Goal: Task Accomplishment & Management: Use online tool/utility

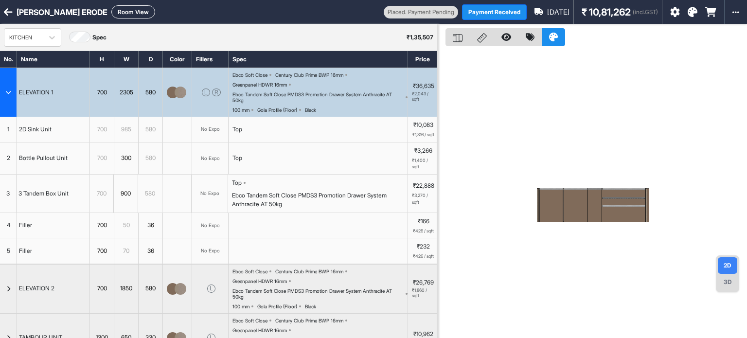
click at [111, 7] on button "Room View" at bounding box center [133, 11] width 44 height 13
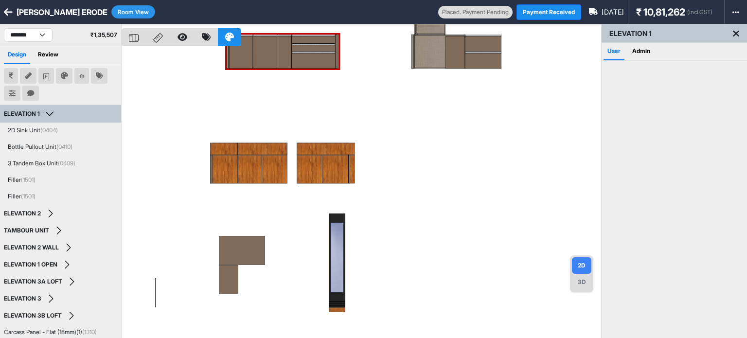
click at [416, 154] on div at bounding box center [361, 193] width 479 height 338
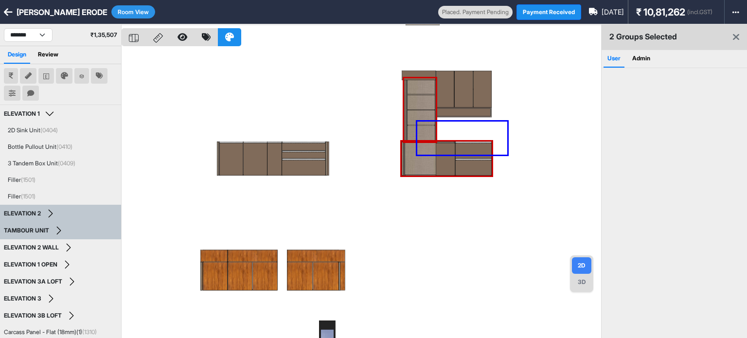
click at [507, 121] on div at bounding box center [361, 193] width 479 height 338
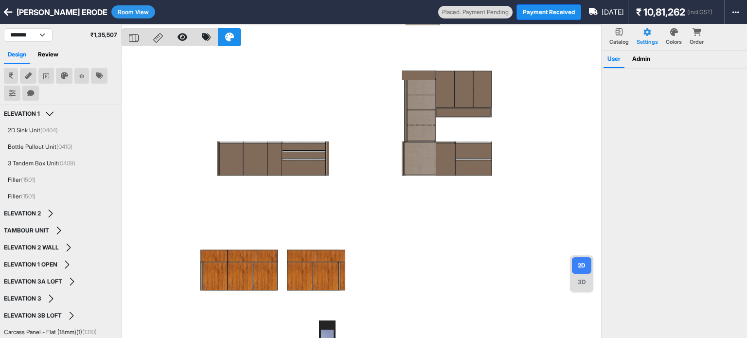
click at [527, 121] on div at bounding box center [361, 193] width 479 height 338
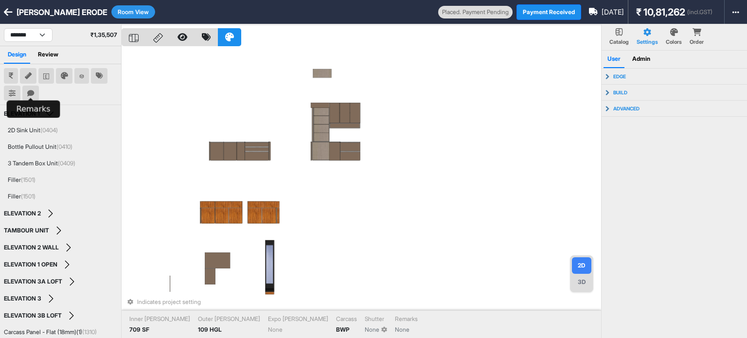
click at [25, 93] on button at bounding box center [30, 94] width 17 height 16
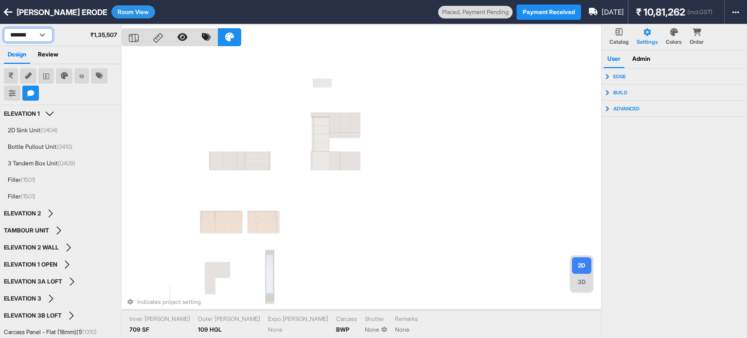
click at [37, 34] on select "**********" at bounding box center [28, 35] width 49 height 14
click at [4, 28] on select "**********" at bounding box center [28, 35] width 49 height 14
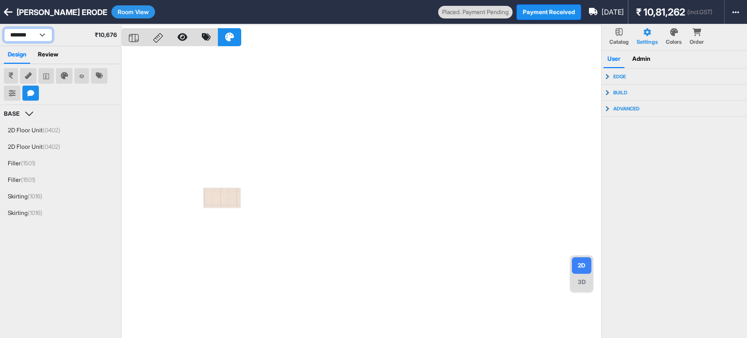
click at [12, 34] on select "**********" at bounding box center [28, 35] width 49 height 14
click at [4, 28] on select "**********" at bounding box center [28, 35] width 49 height 14
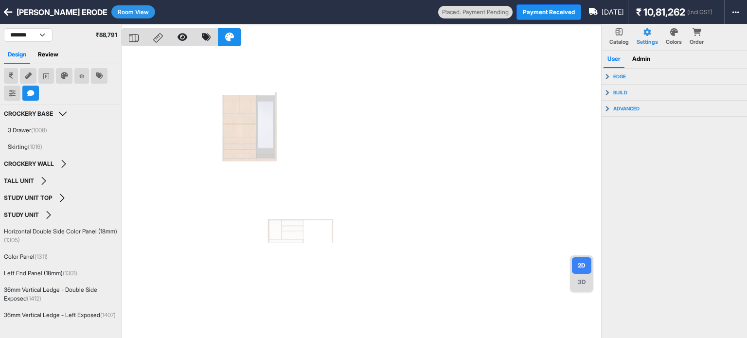
click at [18, 27] on div "**********" at bounding box center [60, 34] width 121 height 21
click at [17, 31] on select "**********" at bounding box center [28, 35] width 49 height 14
click at [4, 28] on select "**********" at bounding box center [28, 35] width 49 height 14
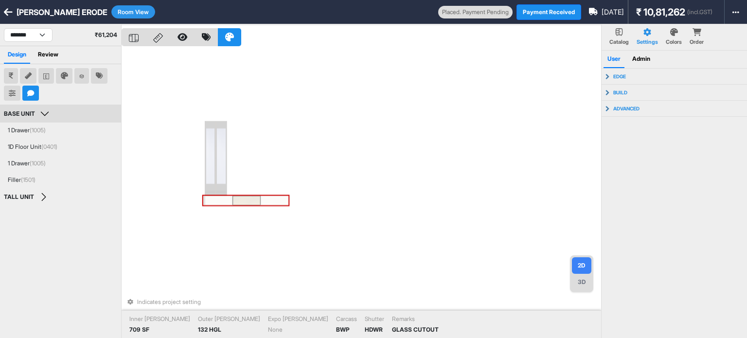
click at [236, 198] on div at bounding box center [246, 201] width 28 height 10
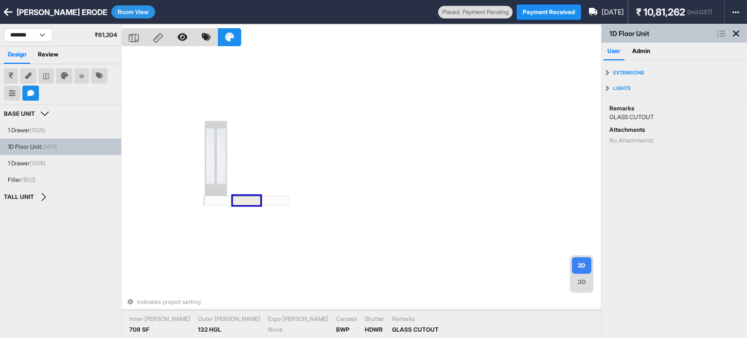
click at [238, 200] on div at bounding box center [246, 201] width 28 height 10
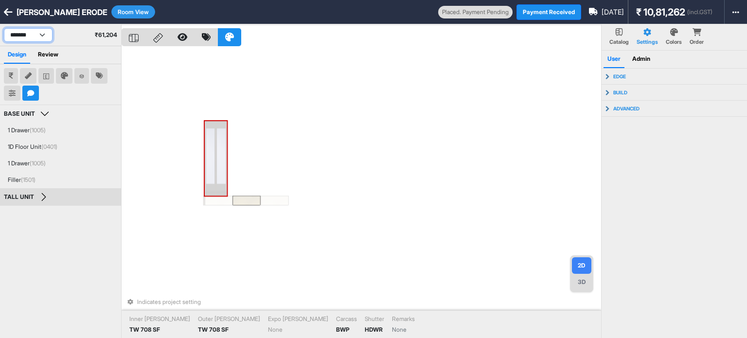
click at [41, 36] on select "**********" at bounding box center [28, 35] width 49 height 14
click at [4, 28] on select "**********" at bounding box center [28, 35] width 49 height 14
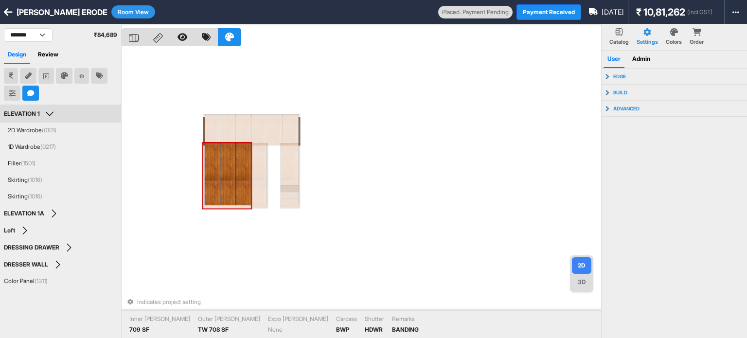
click at [209, 166] on div at bounding box center [213, 174] width 16 height 62
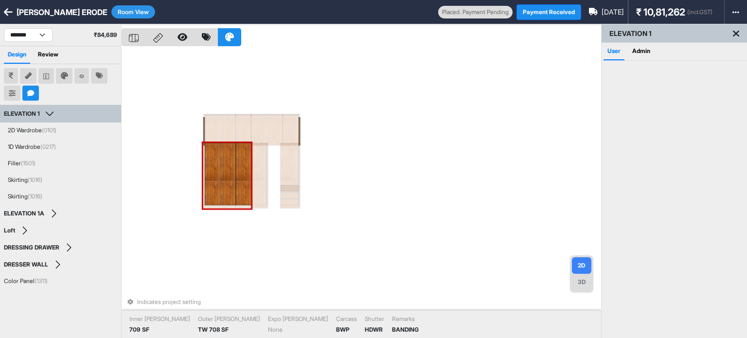
click at [215, 161] on div at bounding box center [213, 174] width 16 height 62
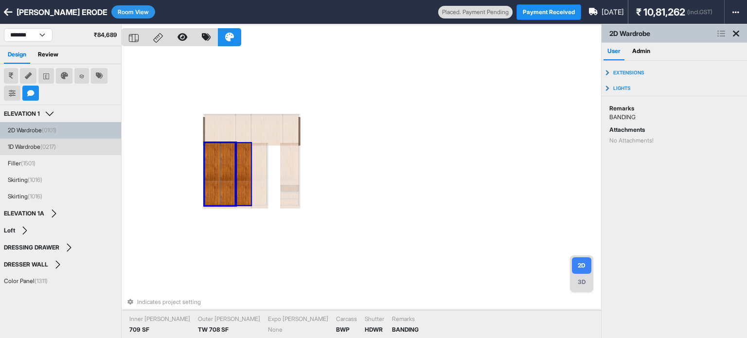
click at [243, 157] on div at bounding box center [243, 174] width 16 height 62
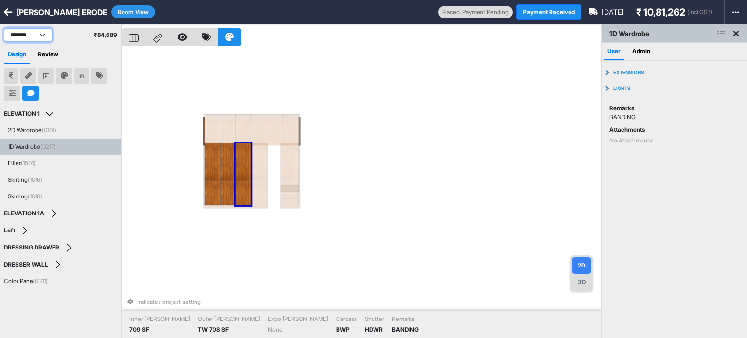
click at [37, 29] on select "**********" at bounding box center [28, 35] width 49 height 14
click at [4, 28] on select "**********" at bounding box center [28, 35] width 49 height 14
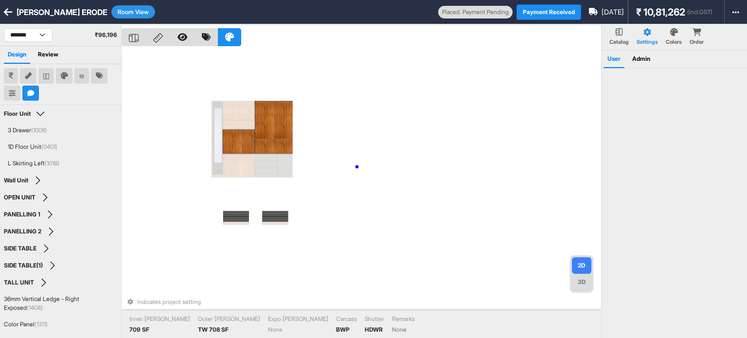
click at [357, 167] on div "Indicates project setting Inner Lam 709 SF Outer Lam TW 708 SF Expo Lam None Ca…" at bounding box center [361, 193] width 479 height 338
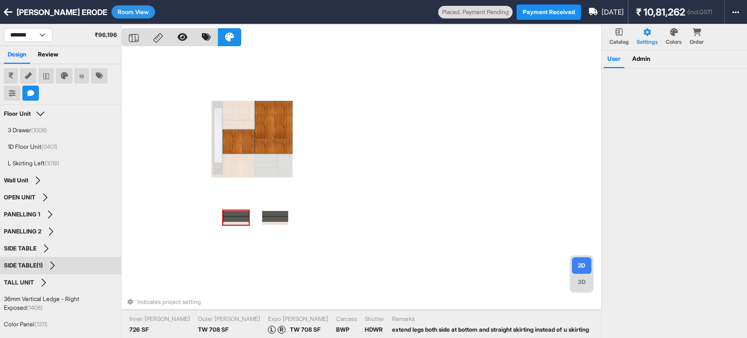
click at [238, 215] on div at bounding box center [236, 213] width 26 height 5
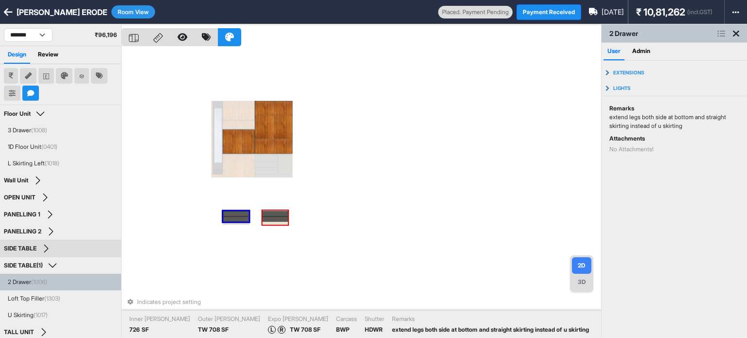
click at [279, 214] on div at bounding box center [275, 213] width 26 height 5
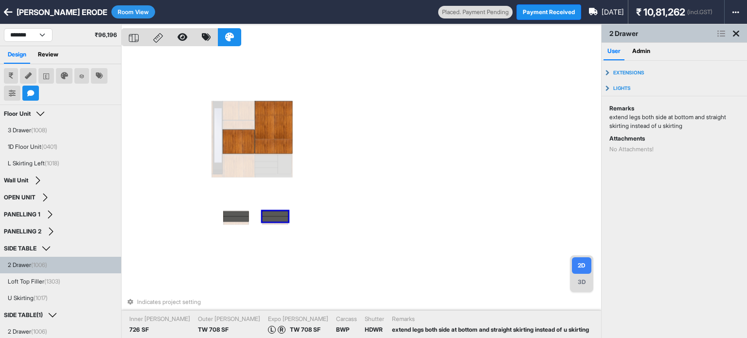
click at [404, 180] on div "Indicates project setting Inner Lam 726 SF Outer Lam TW 708 SF Expo Lam L R TW …" at bounding box center [361, 193] width 479 height 338
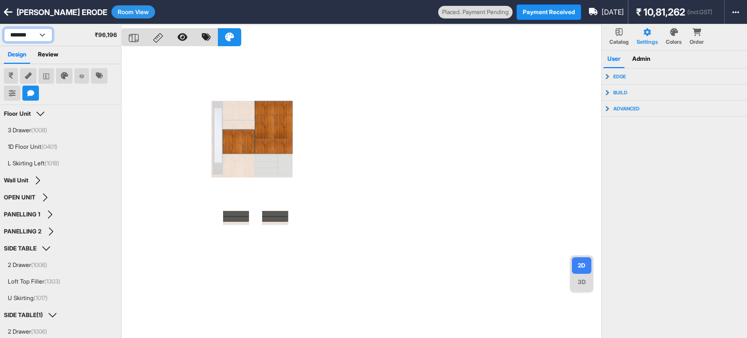
click at [34, 29] on select "**********" at bounding box center [28, 35] width 49 height 14
click at [4, 28] on select "**********" at bounding box center [28, 35] width 49 height 14
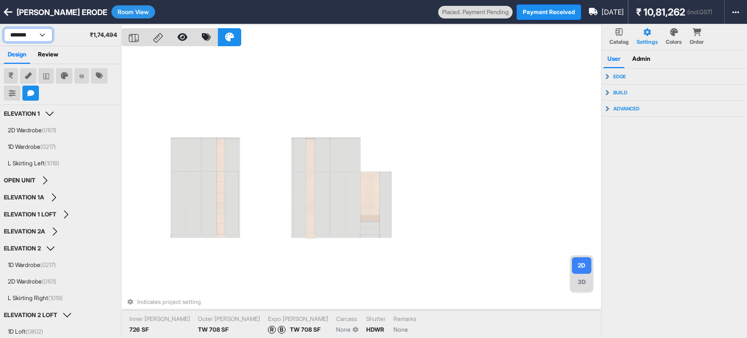
click at [39, 32] on select "**********" at bounding box center [28, 35] width 49 height 14
click at [4, 28] on select "**********" at bounding box center [28, 35] width 49 height 14
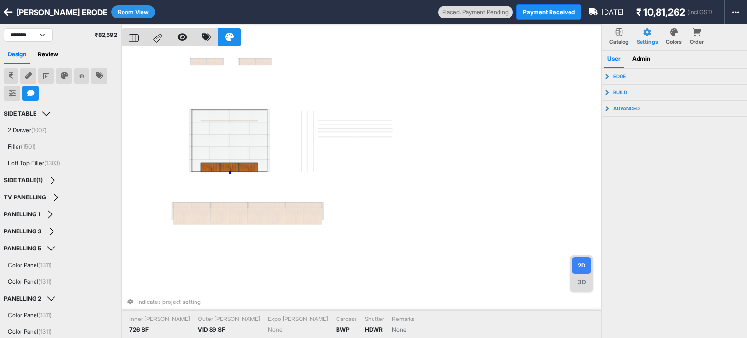
click at [230, 172] on div "Indicates project setting Inner Lam 726 SF Outer Lam VID 89 SF Expo Lam None Ca…" at bounding box center [361, 193] width 479 height 338
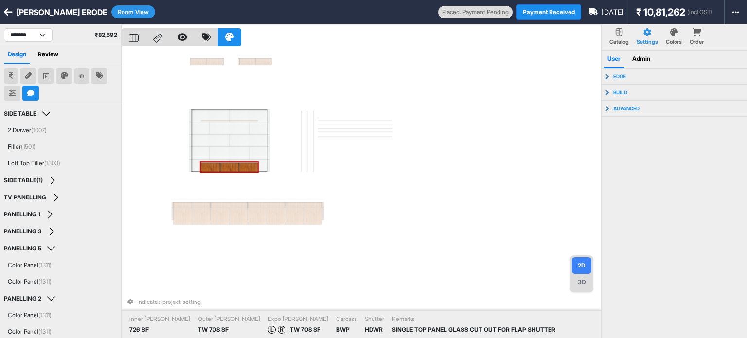
click at [231, 167] on div at bounding box center [229, 167] width 18 height 9
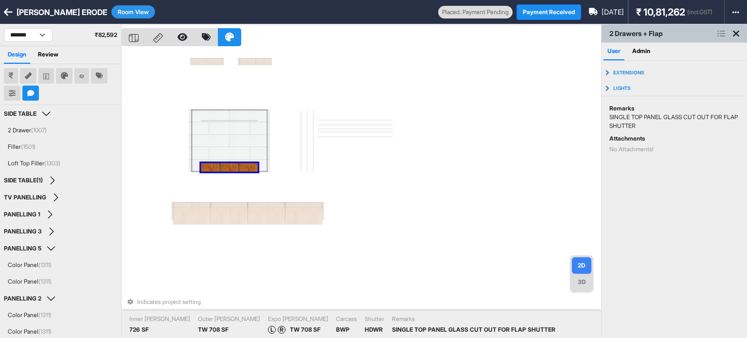
click at [231, 167] on div at bounding box center [229, 167] width 18 height 9
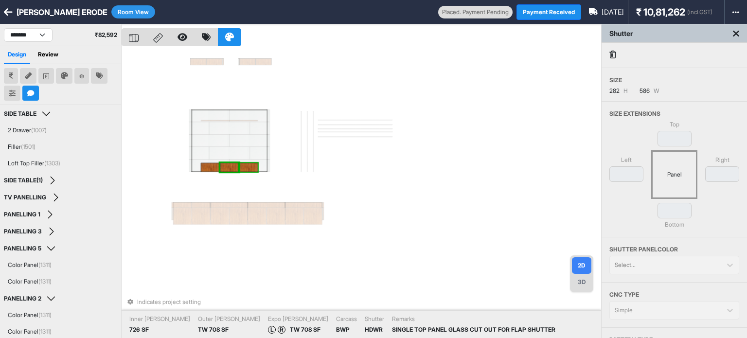
click at [248, 166] on div at bounding box center [248, 167] width 19 height 9
click at [214, 167] on div at bounding box center [210, 167] width 19 height 9
click at [235, 165] on div at bounding box center [229, 167] width 18 height 9
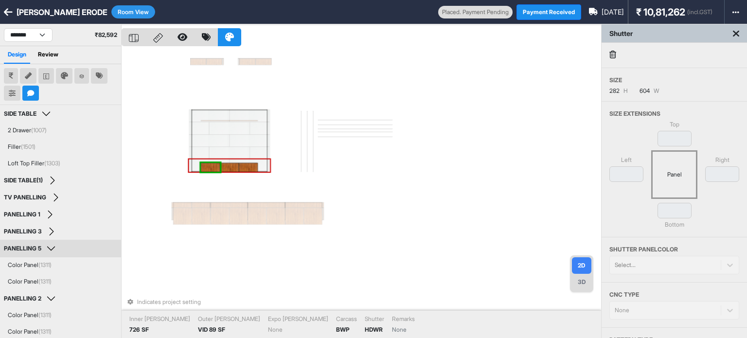
click at [408, 177] on div "Indicates project setting Inner Lam 726 SF Outer Lam VID 89 SF Expo Lam None Ca…" at bounding box center [361, 193] width 479 height 338
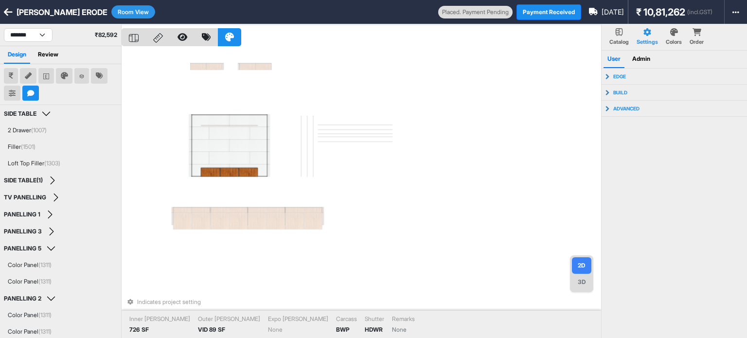
click at [42, 42] on div "**********" at bounding box center [60, 34] width 121 height 21
click at [41, 42] on div "**********" at bounding box center [60, 34] width 121 height 21
click at [41, 37] on select "**********" at bounding box center [28, 35] width 49 height 14
click at [4, 28] on select "**********" at bounding box center [28, 35] width 49 height 14
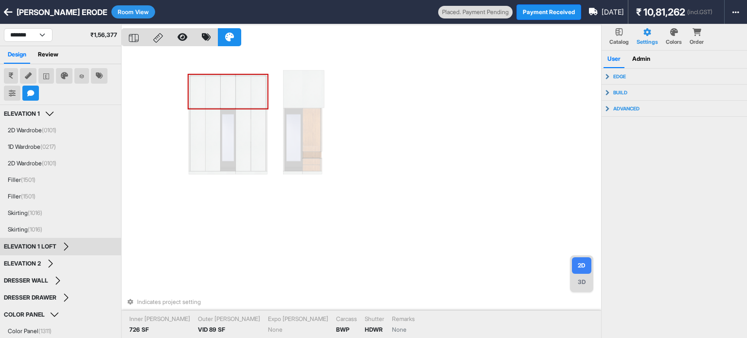
click at [25, 27] on div "**********" at bounding box center [60, 34] width 121 height 21
click at [23, 35] on select "**********" at bounding box center [28, 35] width 49 height 14
click at [4, 28] on select "**********" at bounding box center [28, 35] width 49 height 14
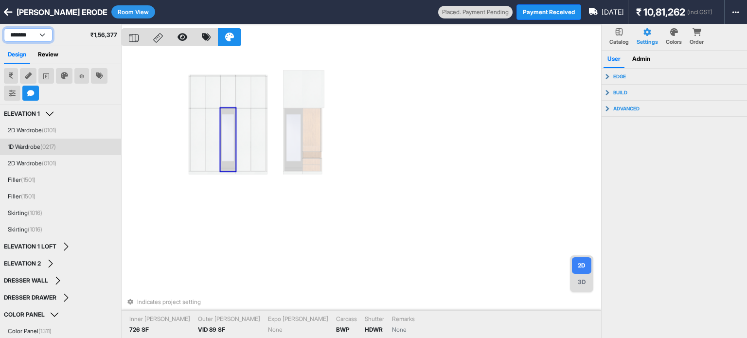
select select "****"
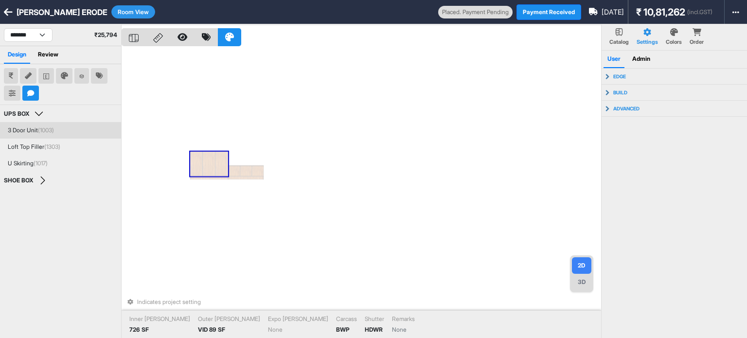
click at [681, 41] on p "Colors" at bounding box center [674, 42] width 16 height 8
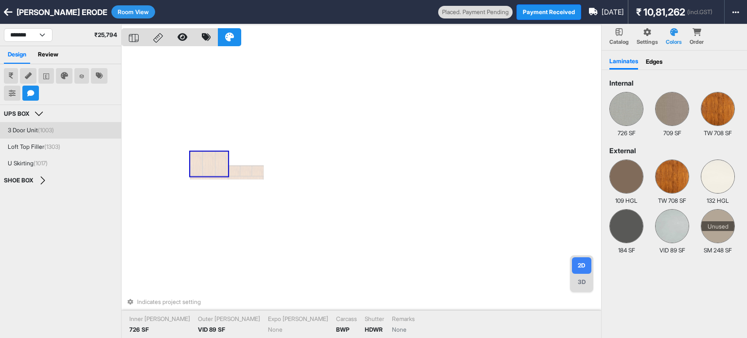
click at [658, 61] on div "Edges" at bounding box center [654, 62] width 17 height 14
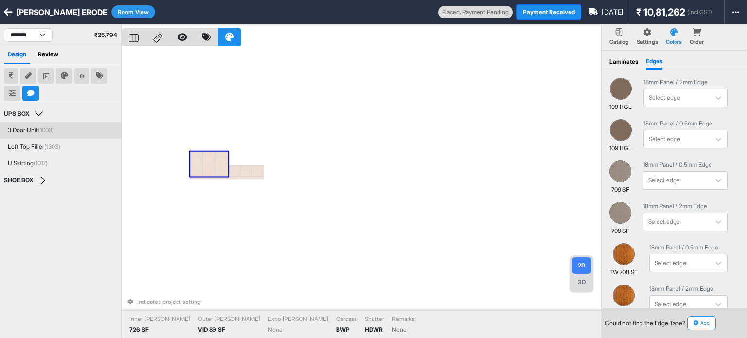
click at [622, 66] on div "Laminates" at bounding box center [623, 62] width 29 height 14
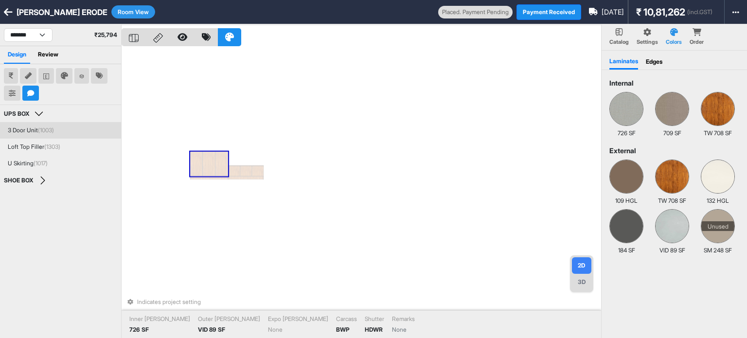
click at [692, 38] on p "Order" at bounding box center [697, 42] width 14 height 8
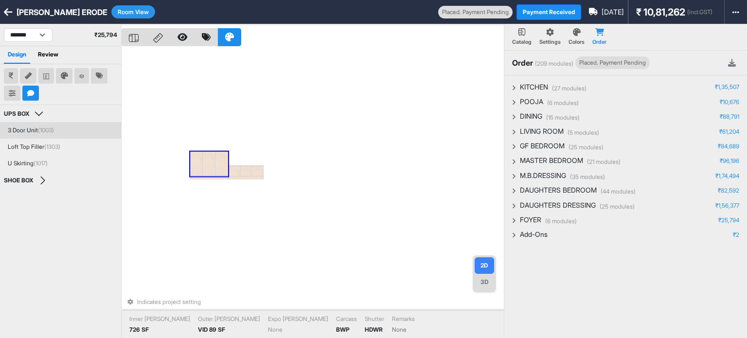
click at [459, 94] on div "Indicates project setting Inner Lam 726 SF Outer Lam VID 89 SF Expo Lam None Ca…" at bounding box center [313, 193] width 382 height 338
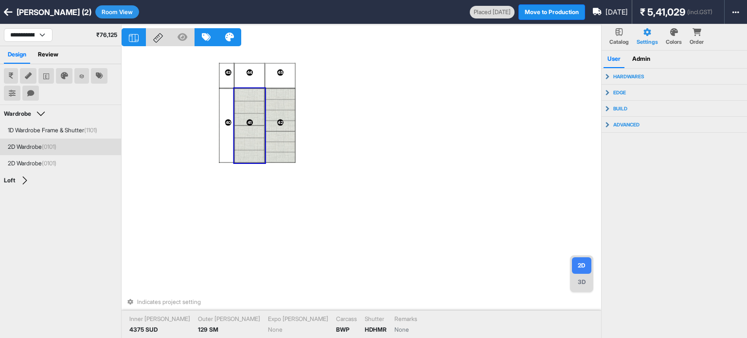
select select "****"
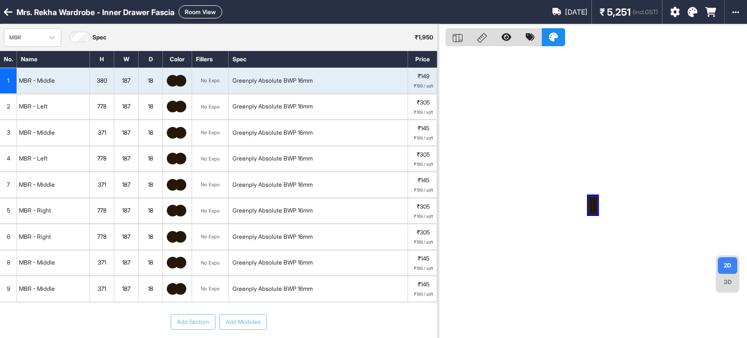
scroll to position [57, 0]
click at [9, 73] on div "1" at bounding box center [8, 80] width 17 height 25
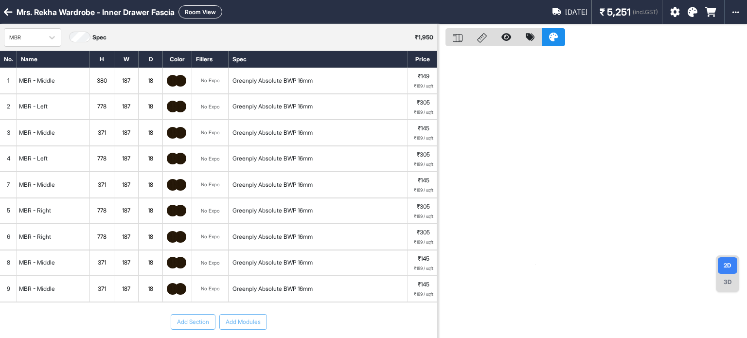
click at [8, 73] on div "1" at bounding box center [8, 80] width 17 height 25
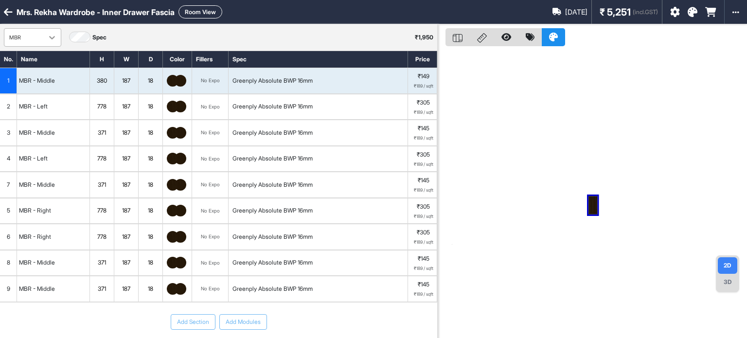
click at [51, 32] on div at bounding box center [52, 38] width 18 height 18
click at [132, 40] on div "MBR Spec ₹ 1,950" at bounding box center [218, 37] width 437 height 26
click at [2, 112] on div "2" at bounding box center [8, 106] width 17 height 25
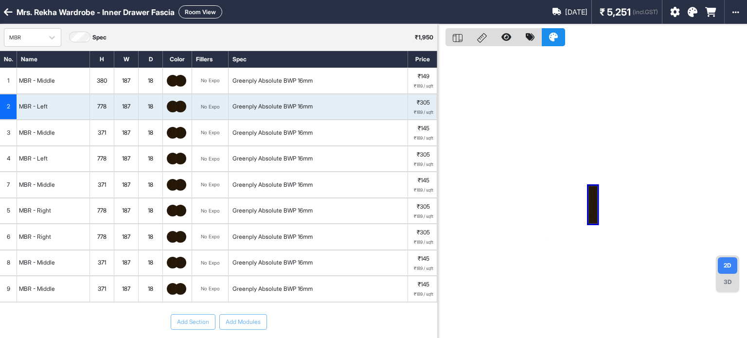
click at [2, 122] on div "3" at bounding box center [8, 132] width 17 height 25
drag, startPoint x: 2, startPoint y: 126, endPoint x: 3, endPoint y: 101, distance: 25.3
click at [3, 101] on div "3" at bounding box center [8, 107] width 17 height 25
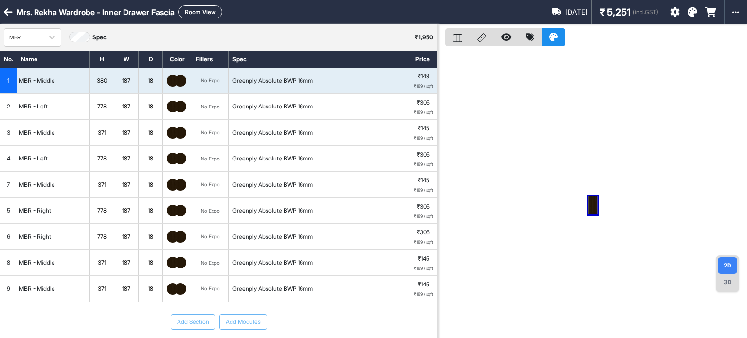
click at [612, 54] on div at bounding box center [592, 193] width 309 height 338
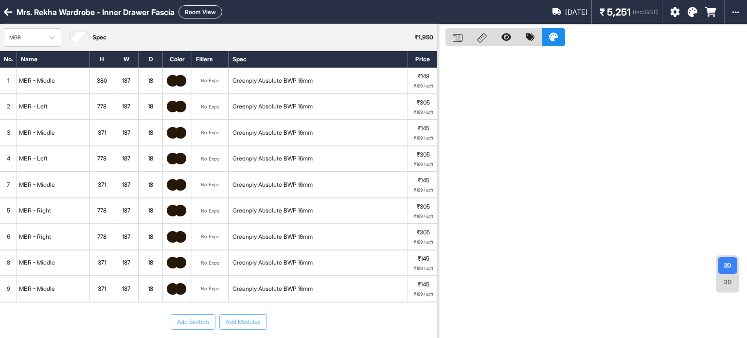
click at [0, 86] on div "1" at bounding box center [8, 80] width 17 height 25
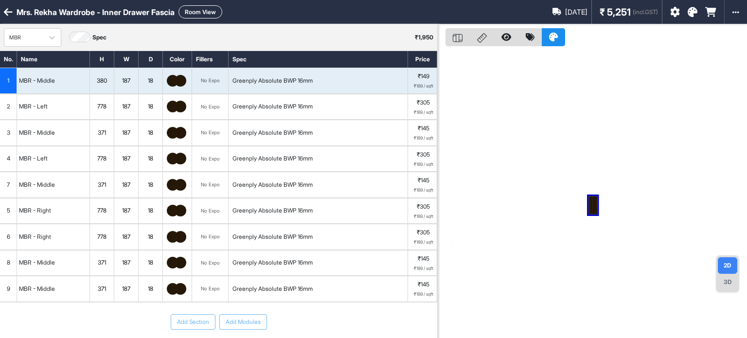
click at [0, 102] on div "2" at bounding box center [8, 106] width 17 height 25
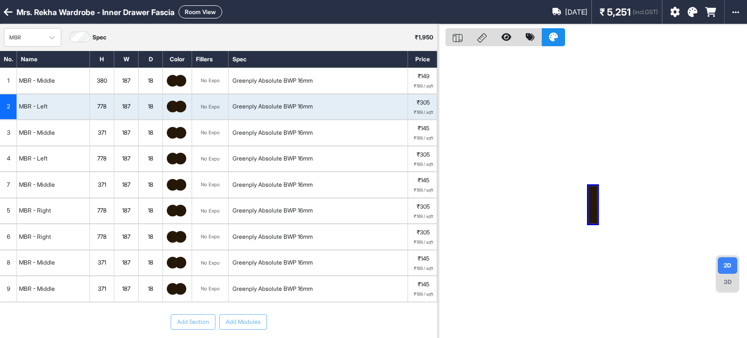
click at [0, 136] on div "3" at bounding box center [8, 132] width 17 height 25
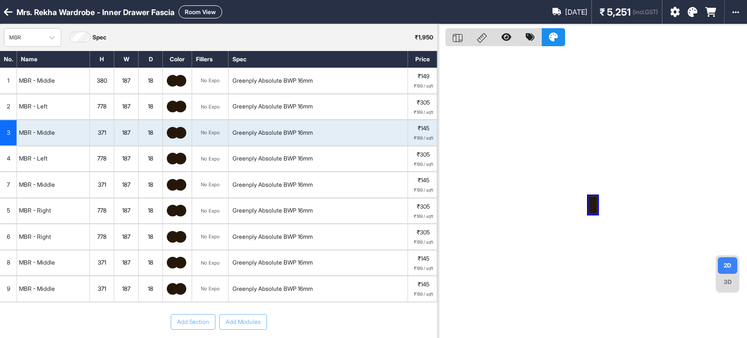
click at [4, 151] on div "4" at bounding box center [8, 158] width 17 height 25
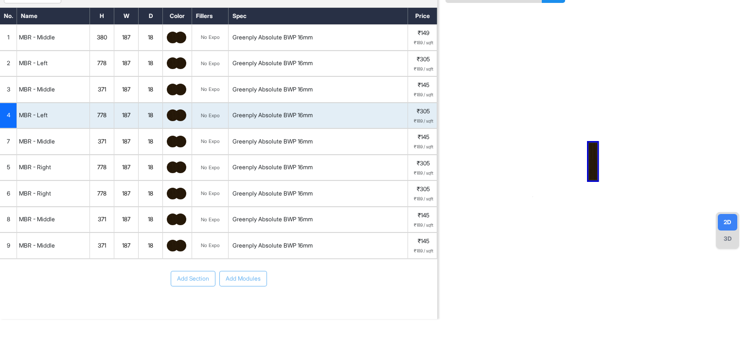
scroll to position [49, 0]
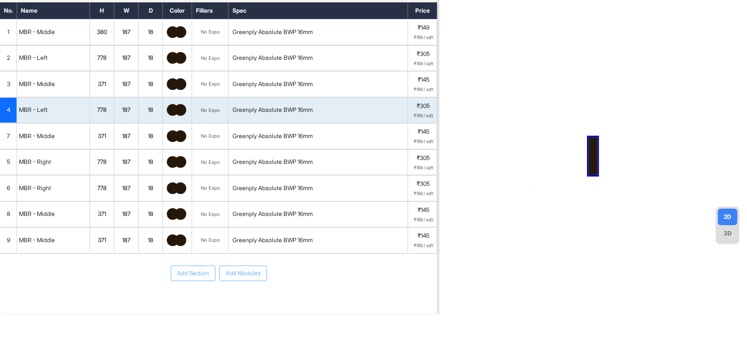
click at [0, 132] on div "7" at bounding box center [8, 136] width 17 height 25
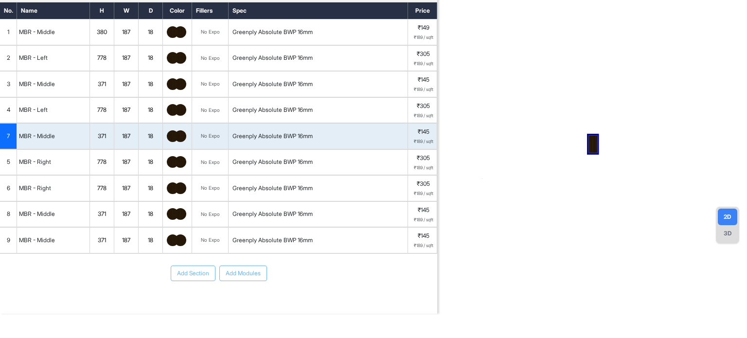
click at [0, 161] on div "5" at bounding box center [8, 162] width 17 height 25
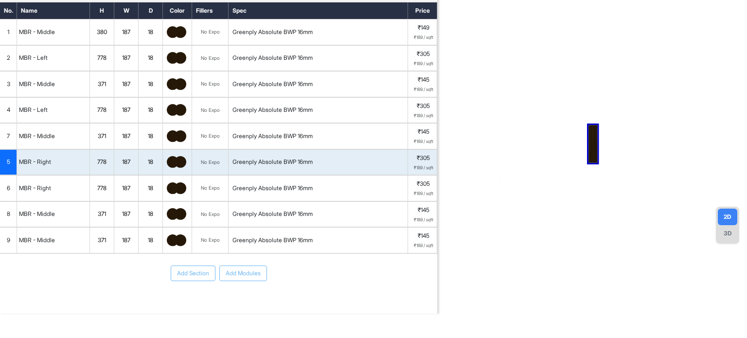
click at [0, 178] on div "6" at bounding box center [8, 188] width 17 height 25
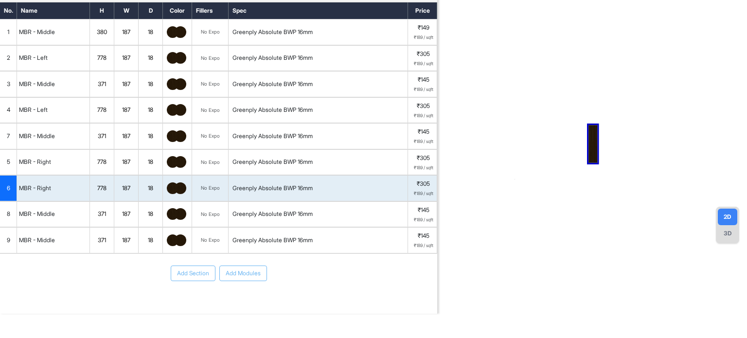
click at [0, 205] on div "8" at bounding box center [8, 214] width 17 height 25
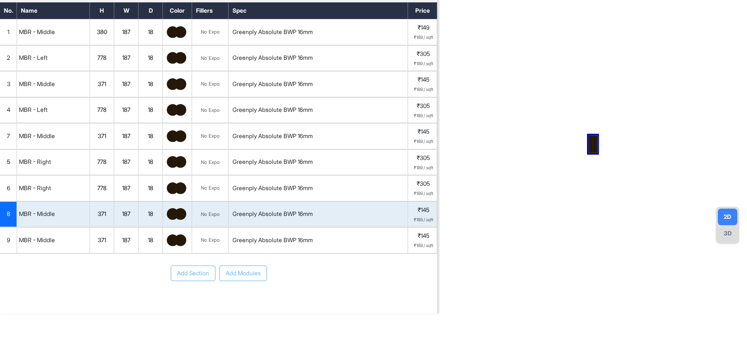
click at [6, 230] on div "9" at bounding box center [8, 240] width 17 height 25
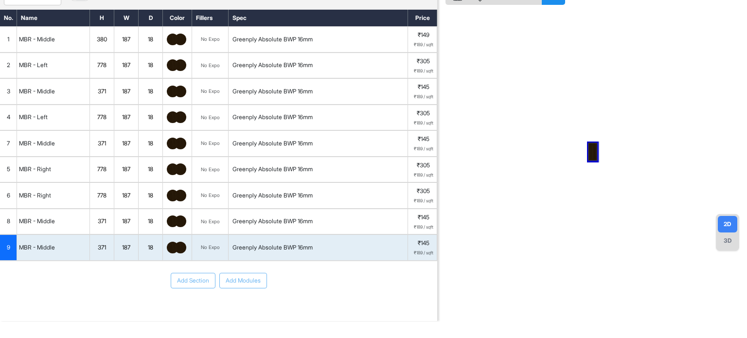
scroll to position [0, 0]
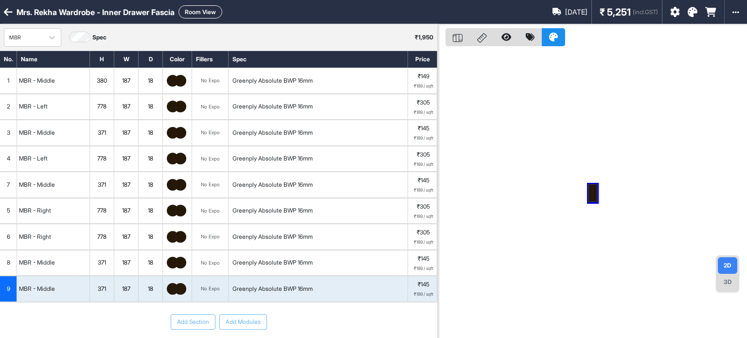
click at [225, 32] on div "MBR Spec ₹ 1,950" at bounding box center [218, 37] width 437 height 26
click at [45, 43] on div at bounding box center [52, 38] width 18 height 18
click at [150, 37] on div "1 result available. Use Up and Down to choose options, press Enter to select th…" at bounding box center [218, 37] width 437 height 26
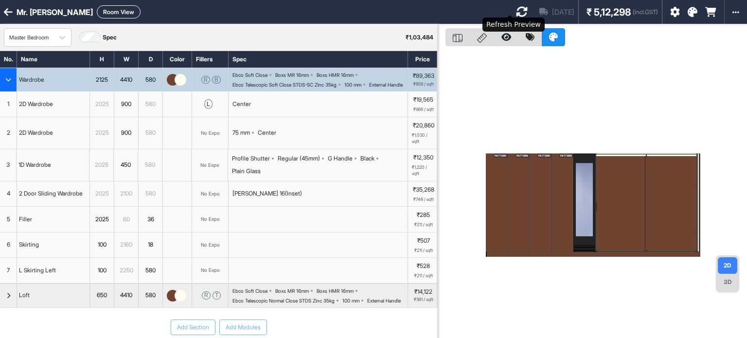
click at [516, 13] on icon at bounding box center [522, 12] width 12 height 12
click at [693, 14] on icon at bounding box center [693, 12] width 10 height 10
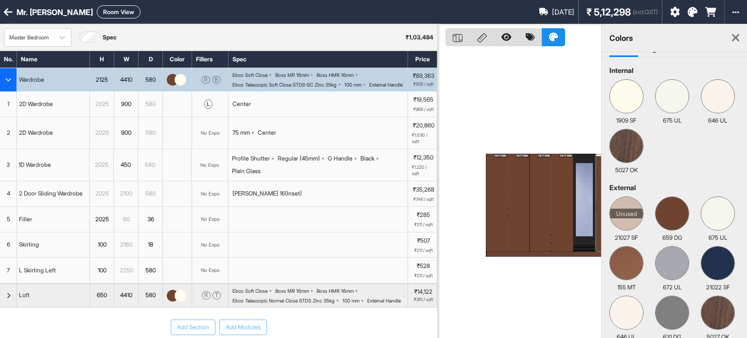
click at [734, 36] on icon at bounding box center [735, 38] width 7 height 12
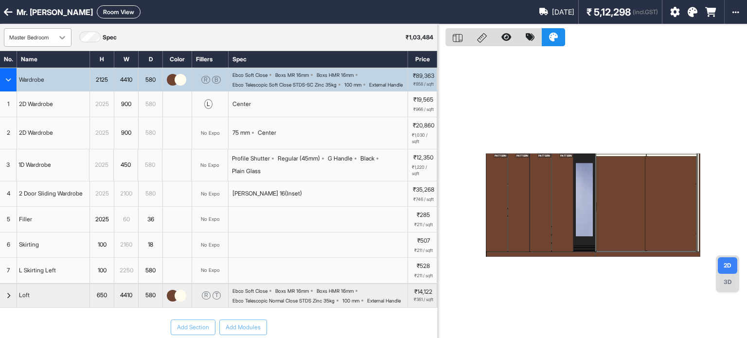
click at [63, 40] on icon at bounding box center [62, 38] width 10 height 10
click at [146, 21] on div "Mr. Ritu Vijay Room View [DATE] ₹ 5,12,298 (incl.GST) Import Assembly Archive R…" at bounding box center [373, 169] width 747 height 338
click at [65, 29] on div at bounding box center [62, 38] width 18 height 18
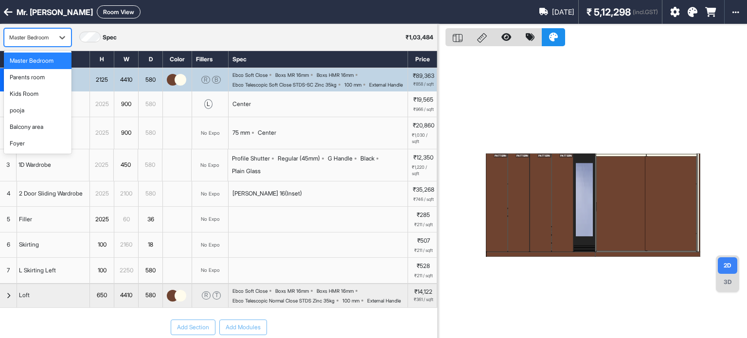
click at [151, 29] on div "6 results available. Use Up and Down to choose options, press Enter to select t…" at bounding box center [218, 37] width 437 height 26
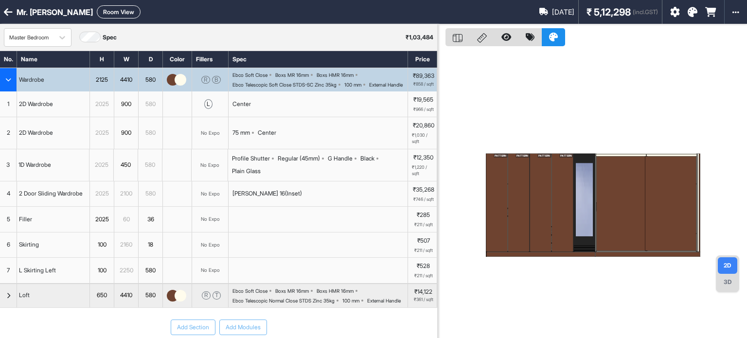
click at [109, 14] on button "Room View" at bounding box center [119, 11] width 44 height 13
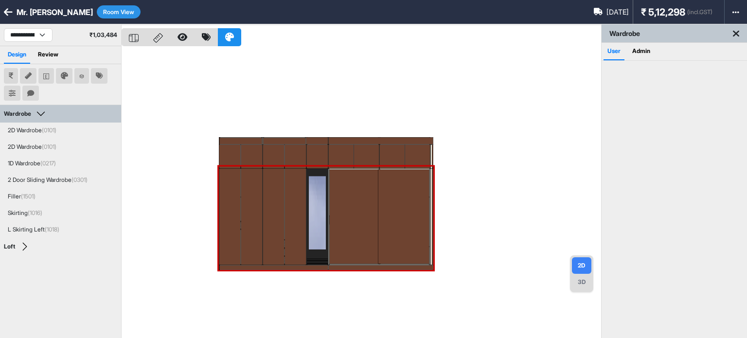
click at [312, 58] on div at bounding box center [361, 193] width 479 height 338
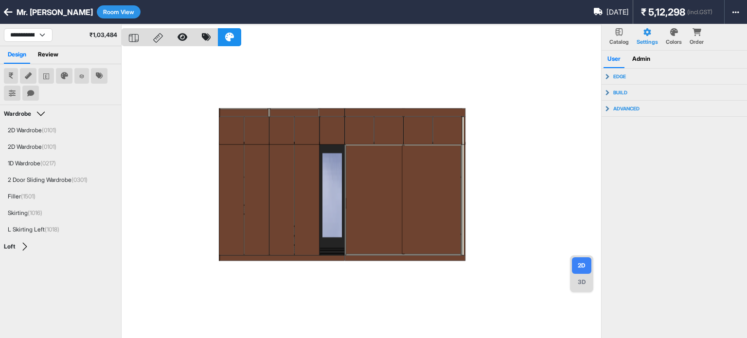
click at [308, 54] on div at bounding box center [361, 193] width 479 height 338
click at [47, 35] on select "**********" at bounding box center [28, 35] width 49 height 14
drag, startPoint x: 171, startPoint y: 55, endPoint x: 134, endPoint y: 47, distance: 37.8
click at [171, 55] on div at bounding box center [361, 193] width 479 height 338
click at [38, 94] on button at bounding box center [30, 94] width 17 height 16
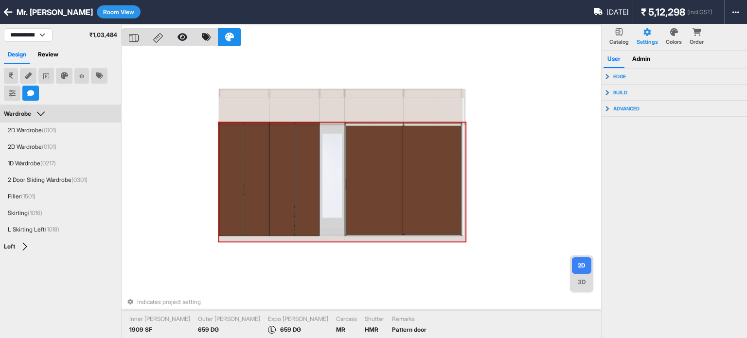
click at [235, 143] on div at bounding box center [231, 179] width 25 height 113
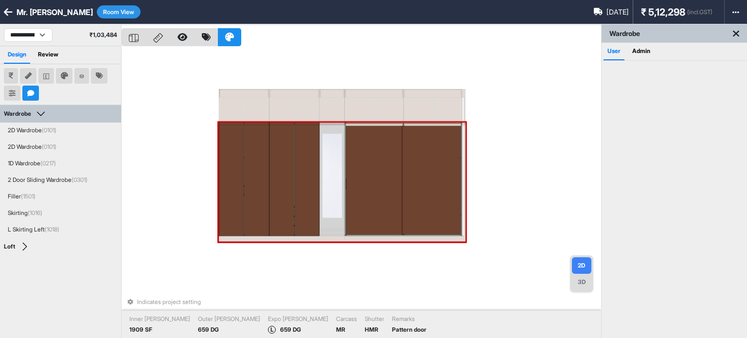
drag, startPoint x: 239, startPoint y: 143, endPoint x: 247, endPoint y: 142, distance: 8.5
click at [248, 142] on div at bounding box center [256, 179] width 25 height 113
click at [247, 142] on div at bounding box center [256, 179] width 25 height 113
click at [264, 149] on div at bounding box center [256, 179] width 25 height 113
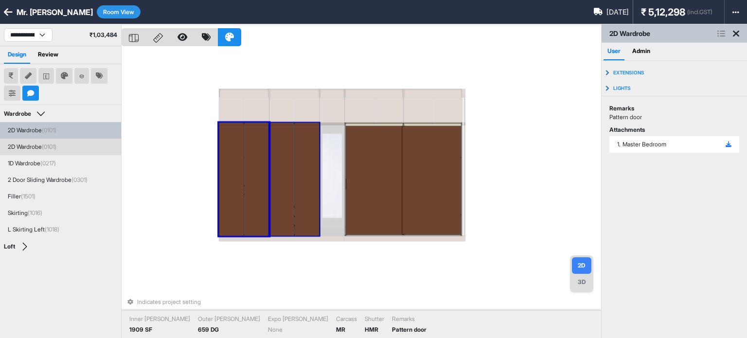
drag, startPoint x: 264, startPoint y: 149, endPoint x: 319, endPoint y: 162, distance: 56.5
click at [303, 157] on div at bounding box center [306, 179] width 25 height 113
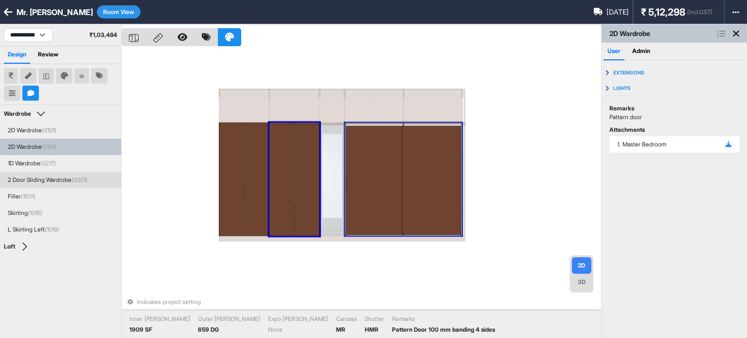
click at [395, 157] on div at bounding box center [375, 179] width 59 height 109
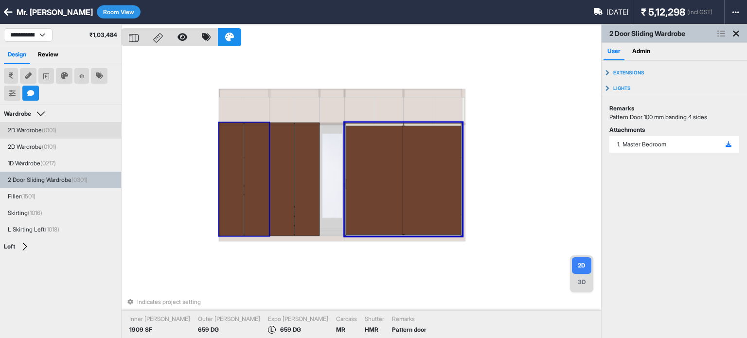
click at [237, 156] on div at bounding box center [231, 179] width 25 height 113
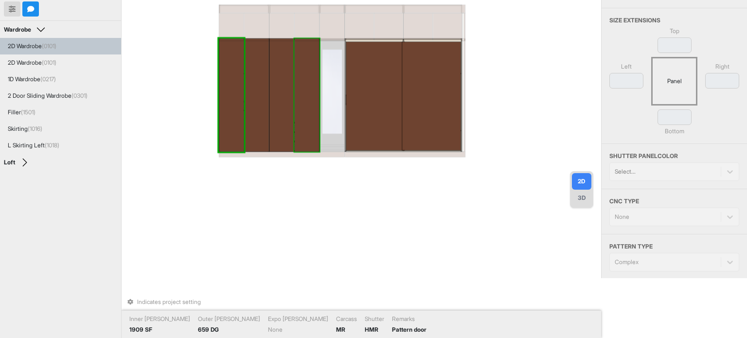
scroll to position [97, 0]
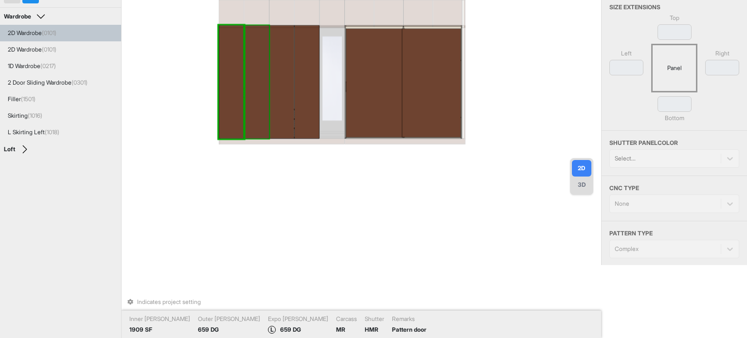
click at [256, 82] on div at bounding box center [256, 81] width 25 height 113
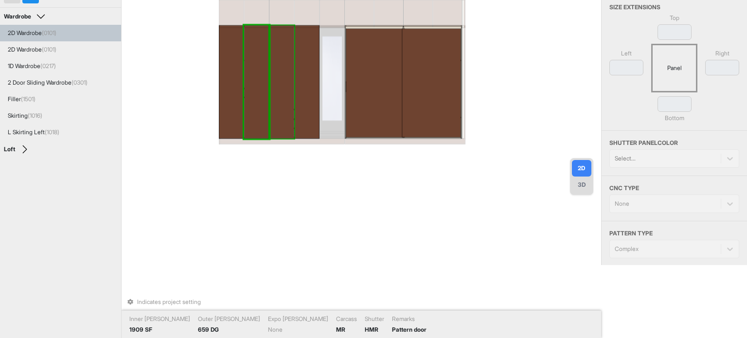
click at [283, 79] on div at bounding box center [281, 81] width 25 height 113
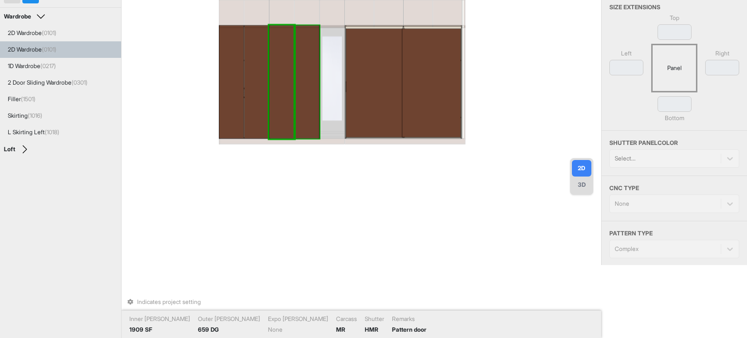
click at [303, 75] on div at bounding box center [306, 81] width 25 height 113
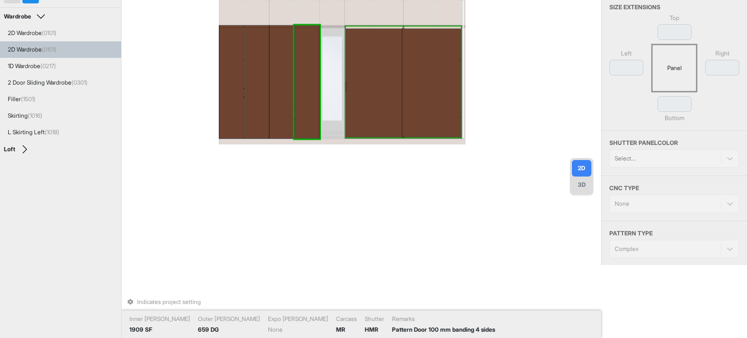
click at [395, 86] on div at bounding box center [375, 82] width 59 height 109
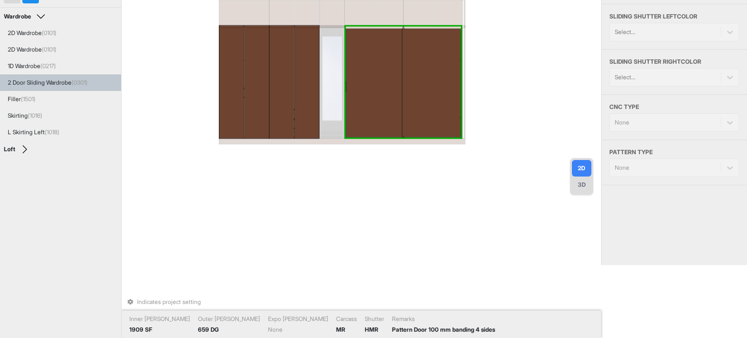
scroll to position [0, 0]
click at [424, 83] on div at bounding box center [431, 82] width 59 height 109
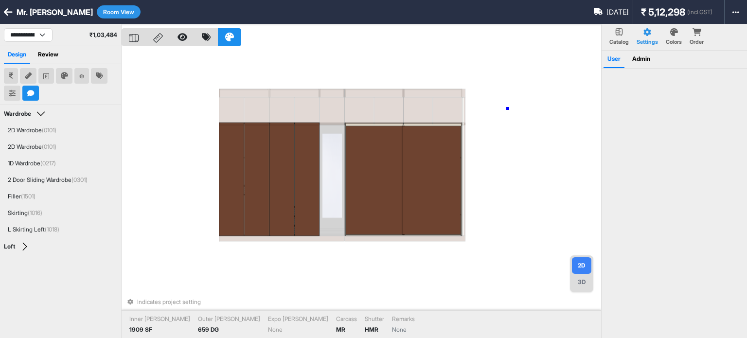
click at [508, 108] on div "Indicates project setting Inner [PERSON_NAME] 1909 SF Outer [PERSON_NAME] 659 D…" at bounding box center [361, 193] width 479 height 338
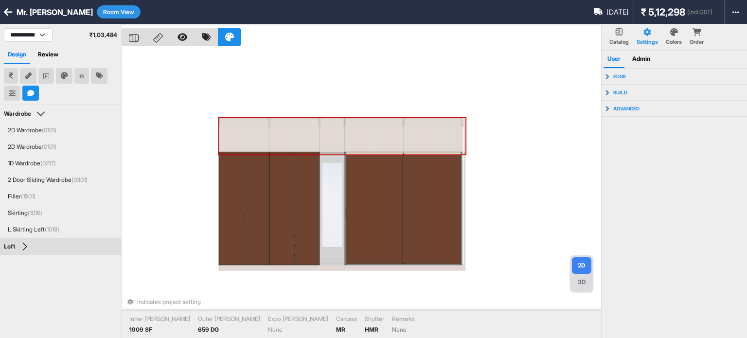
click at [372, 91] on div "Indicates project setting Inner [PERSON_NAME] 1909 SF Outer [PERSON_NAME] 659 D…" at bounding box center [361, 193] width 479 height 338
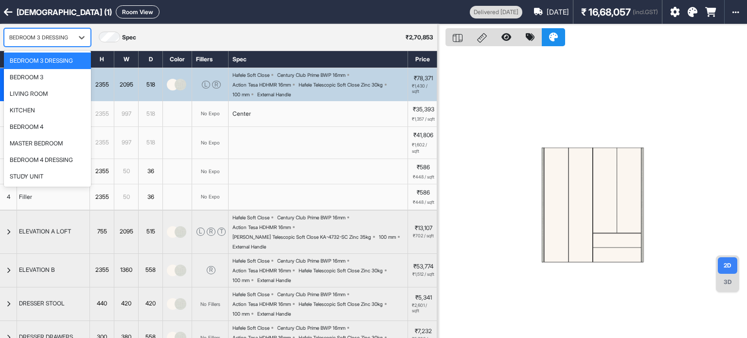
click at [35, 32] on div "BEDROOM 3 DRESSING" at bounding box center [38, 38] width 59 height 12
click at [29, 143] on div "MASTER BEDROOM" at bounding box center [36, 143] width 53 height 9
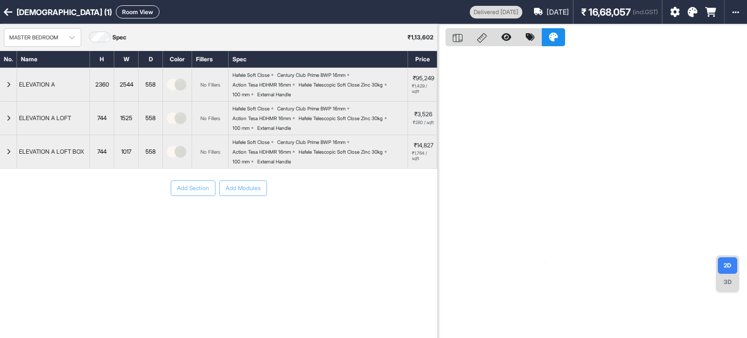
click at [116, 15] on button "Room View" at bounding box center [138, 11] width 44 height 13
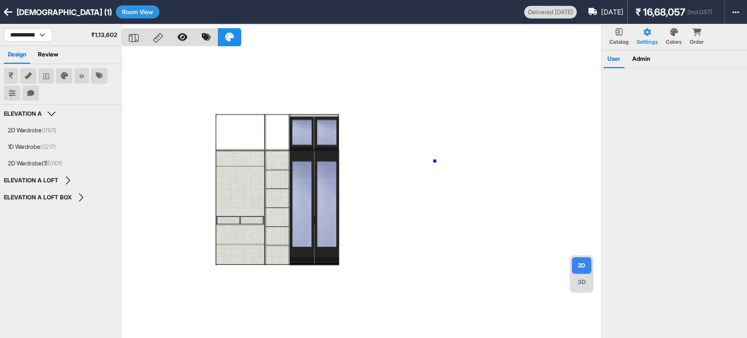
click at [435, 161] on div at bounding box center [361, 193] width 479 height 338
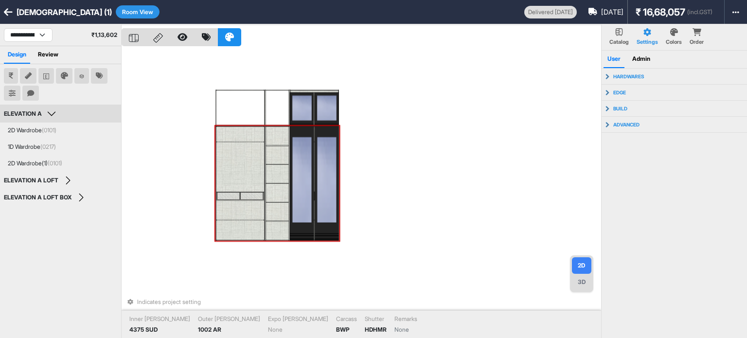
click at [325, 149] on div at bounding box center [327, 183] width 25 height 115
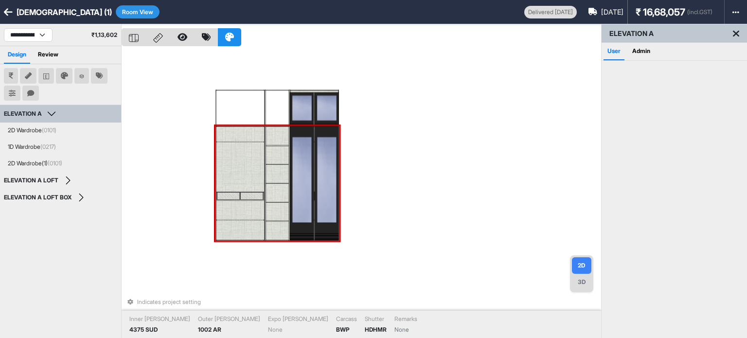
click at [331, 143] on div at bounding box center [327, 183] width 25 height 115
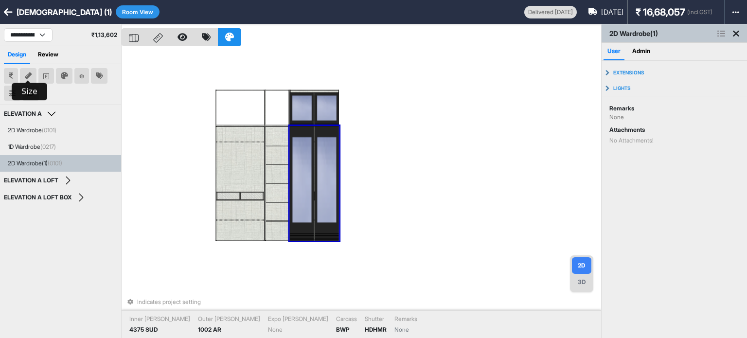
click at [33, 74] on button at bounding box center [28, 76] width 17 height 16
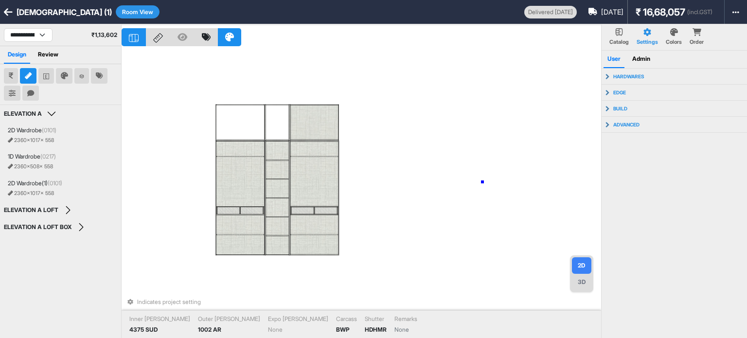
click at [482, 182] on div "Indicates project setting Inner [PERSON_NAME] 4375 SUD Outer [PERSON_NAME] 1002…" at bounding box center [361, 193] width 479 height 338
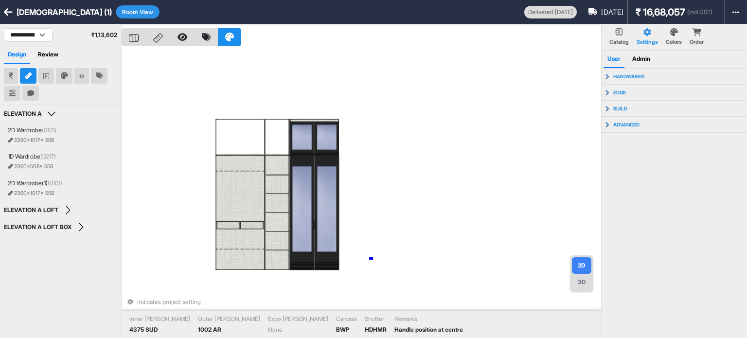
click at [371, 258] on div "Indicates project setting Inner [PERSON_NAME] 4375 SUD Outer [PERSON_NAME] 1002…" at bounding box center [361, 193] width 479 height 338
click at [738, 4] on button "button" at bounding box center [736, 12] width 22 height 24
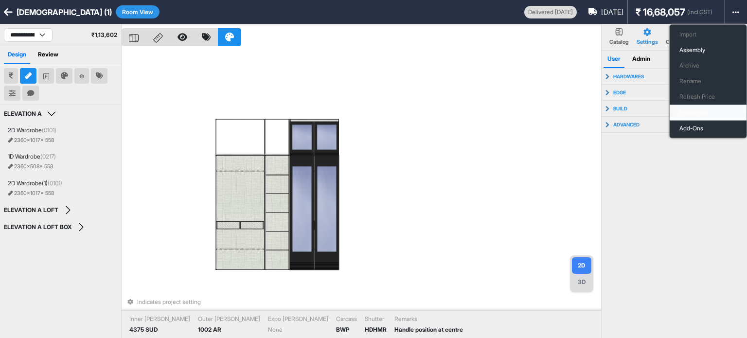
click at [720, 112] on button "Production" at bounding box center [708, 113] width 77 height 16
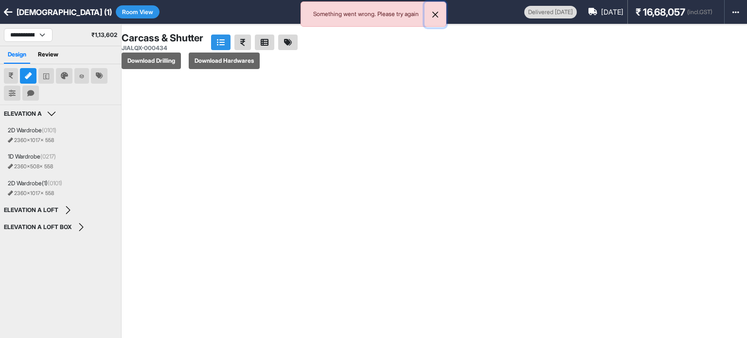
click at [438, 15] on button "Close" at bounding box center [435, 14] width 21 height 25
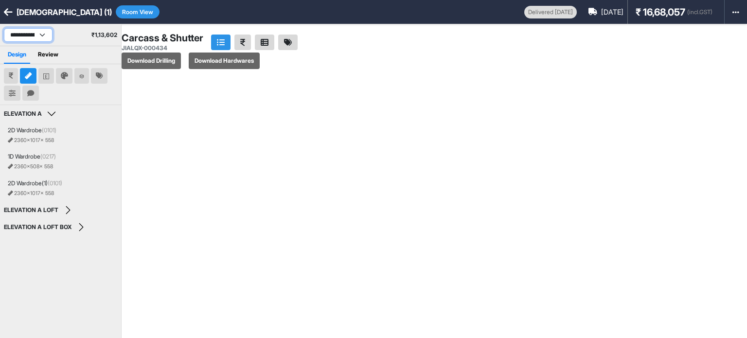
click at [46, 31] on select "**********" at bounding box center [28, 35] width 49 height 14
click at [4, 28] on select "**********" at bounding box center [28, 35] width 49 height 14
select select "****"
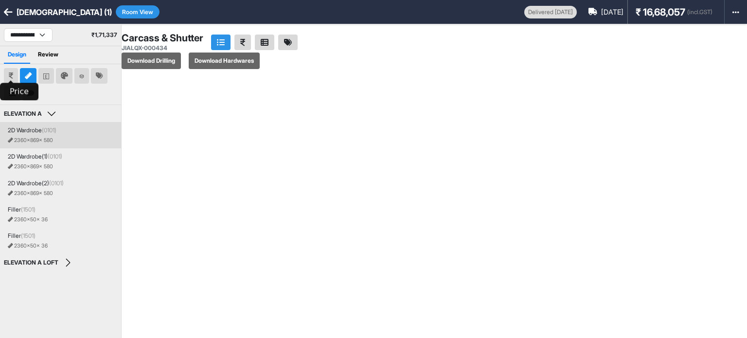
click at [31, 124] on div "2D Wardrobe (0101) 2360 x 869 x 580" at bounding box center [60, 135] width 121 height 26
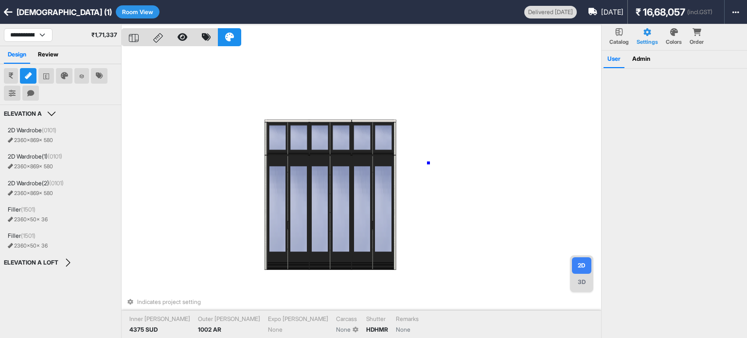
click at [428, 163] on div "Indicates project setting Inner Lam 4375 SUD Outer Lam 1002 AR Expo Lam None Ca…" at bounding box center [361, 193] width 479 height 338
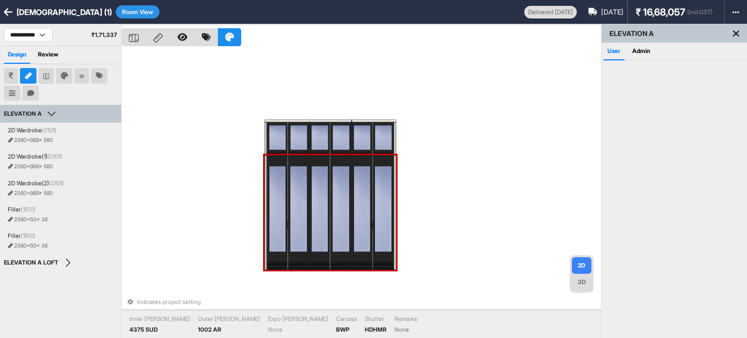
click at [377, 177] on div at bounding box center [382, 212] width 21 height 115
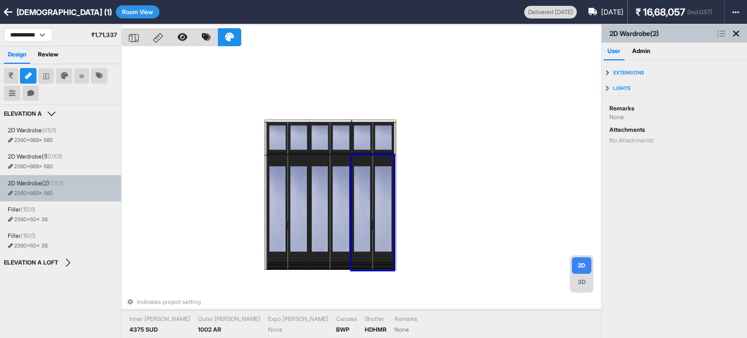
click at [445, 171] on div "Indicates project setting Inner Lam 4375 SUD Outer Lam 1002 AR Expo Lam None Ca…" at bounding box center [361, 193] width 479 height 338
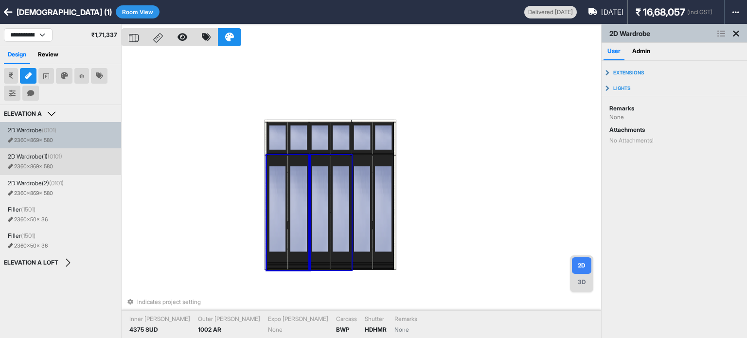
click at [347, 188] on div at bounding box center [340, 212] width 21 height 115
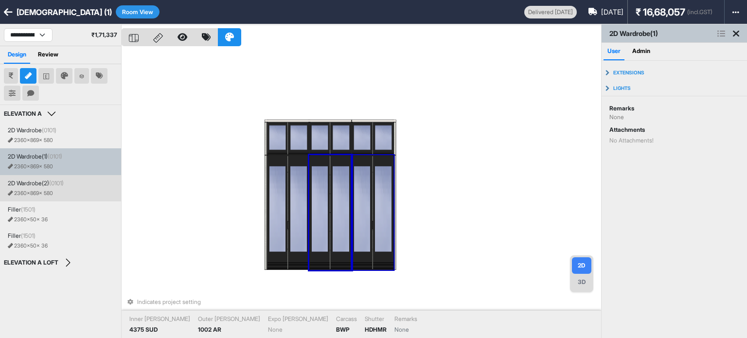
click at [361, 178] on div at bounding box center [362, 212] width 21 height 115
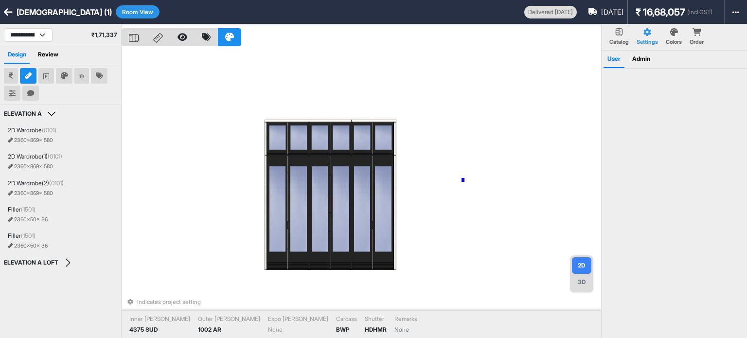
click at [463, 179] on div "Indicates project setting Inner Lam 4375 SUD Outer Lam 1002 AR Expo Lam None Ca…" at bounding box center [361, 193] width 479 height 338
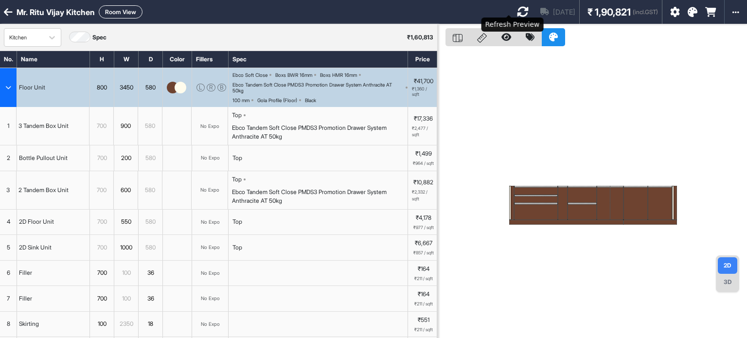
click at [517, 15] on icon at bounding box center [523, 12] width 12 height 12
click at [738, 15] on icon "button" at bounding box center [735, 12] width 7 height 8
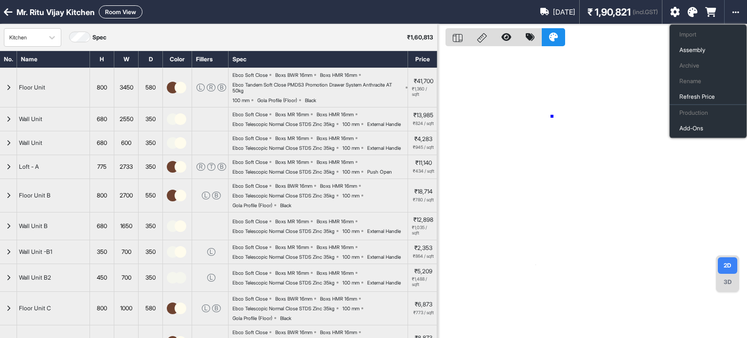
click at [552, 116] on div at bounding box center [592, 193] width 309 height 338
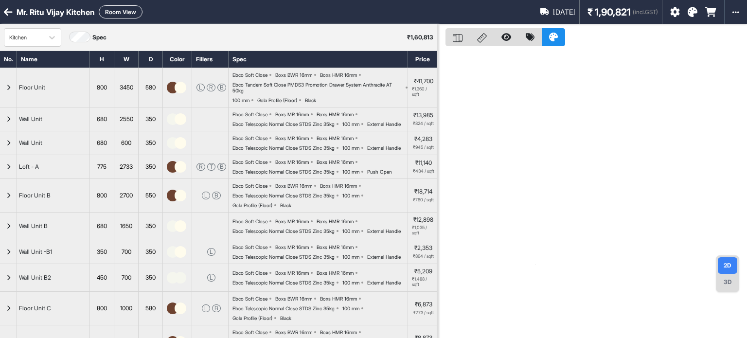
click at [112, 13] on button "Room View" at bounding box center [121, 11] width 44 height 13
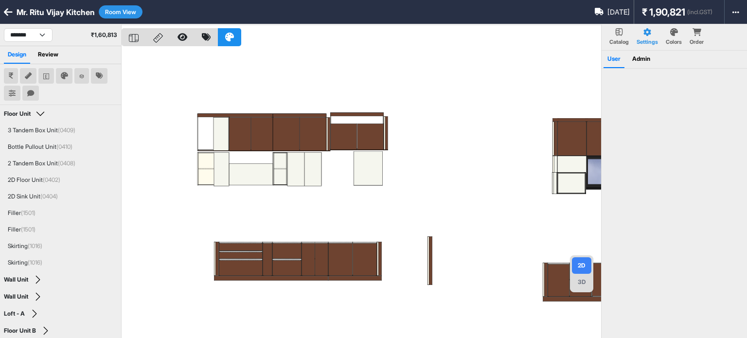
click at [451, 107] on div at bounding box center [361, 193] width 479 height 338
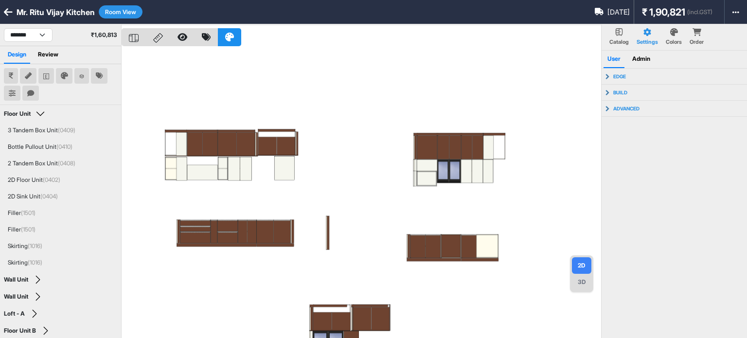
click at [390, 89] on div at bounding box center [361, 193] width 479 height 338
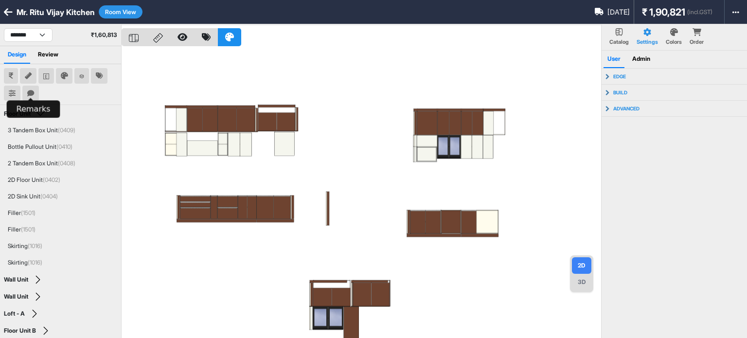
click at [29, 93] on icon at bounding box center [30, 93] width 7 height 7
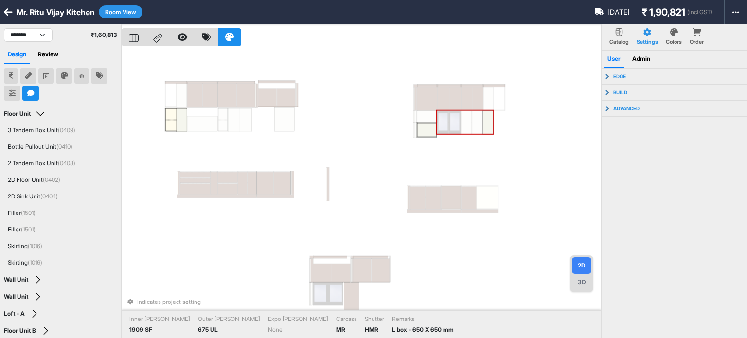
click at [485, 118] on div at bounding box center [488, 123] width 10 height 24
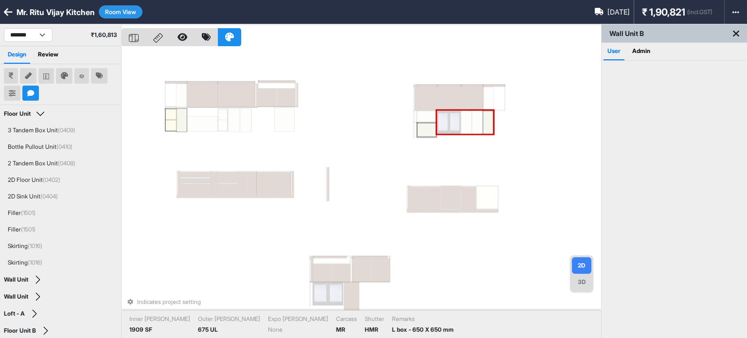
click at [485, 117] on div at bounding box center [488, 123] width 10 height 24
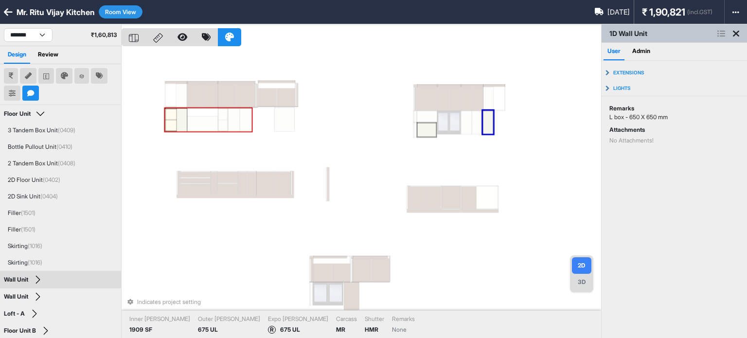
click at [381, 117] on div "Indicates project setting Inner Lam 1909 SF Outer Lam 675 UL Expo Lam R 675 UL …" at bounding box center [361, 193] width 479 height 338
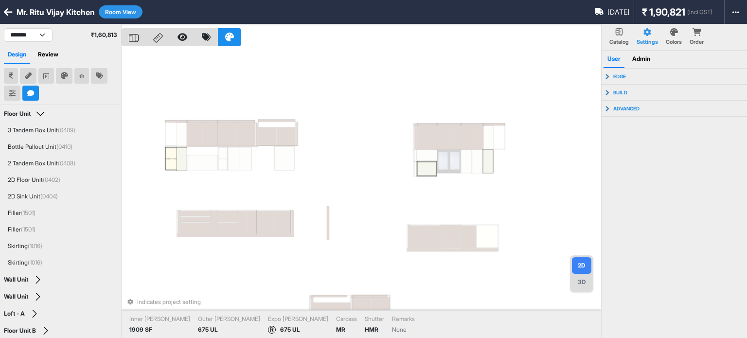
click at [393, 61] on div "Indicates project setting Inner Lam 1909 SF Outer Lam 675 UL Expo Lam R 675 UL …" at bounding box center [361, 193] width 479 height 338
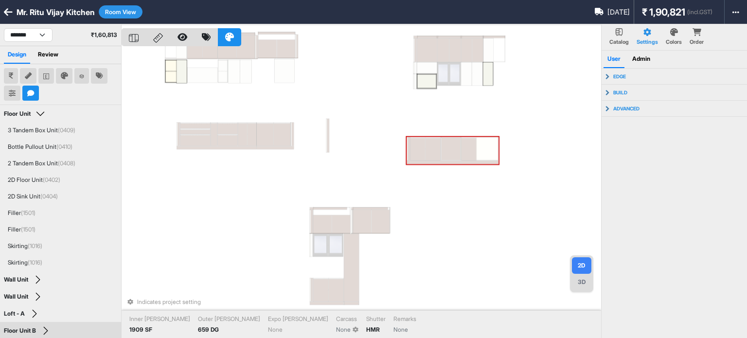
click at [681, 34] on div "Colors" at bounding box center [674, 37] width 16 height 18
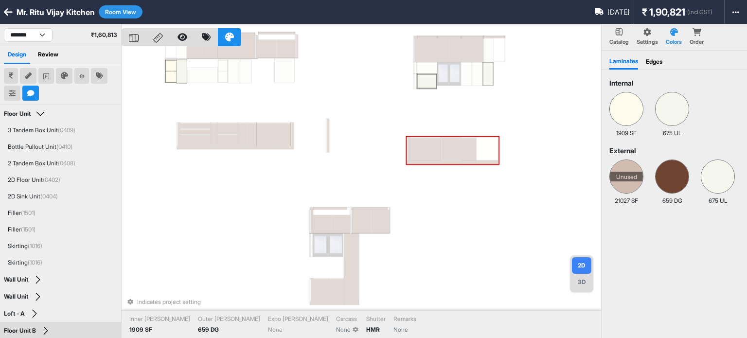
click at [657, 60] on div "Edges" at bounding box center [654, 62] width 17 height 14
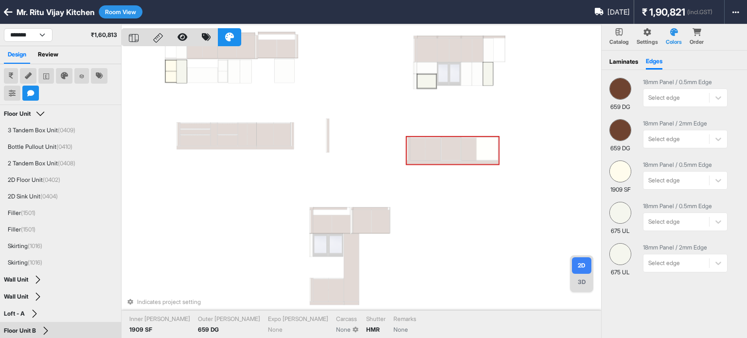
click at [685, 96] on div "18mm Panel / 0.5mm Edge Select edge" at bounding box center [685, 95] width 85 height 34
click at [692, 100] on div "18mm Panel / 0.5mm Edge Select edge" at bounding box center [685, 95] width 85 height 34
click at [723, 94] on div "18mm Panel / 0.5mm Edge Select edge" at bounding box center [685, 95] width 85 height 34
click at [722, 94] on div "18mm Panel / 0.5mm Edge Select edge" at bounding box center [685, 95] width 85 height 34
click at [698, 94] on div "18mm Panel / 0.5mm Edge Select edge" at bounding box center [685, 95] width 85 height 34
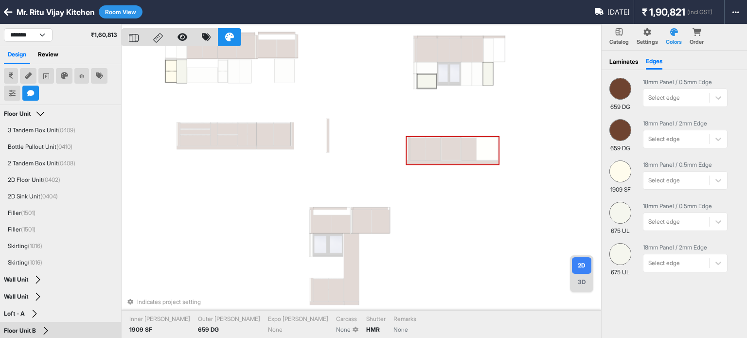
click at [698, 94] on div "18mm Panel / 0.5mm Edge Select edge" at bounding box center [685, 95] width 85 height 34
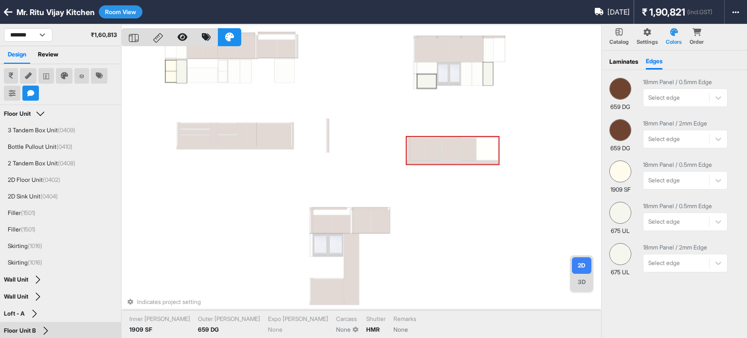
click at [698, 94] on div "18mm Panel / 0.5mm Edge Select edge" at bounding box center [685, 95] width 85 height 34
click at [722, 66] on div "Laminates Edges" at bounding box center [674, 60] width 145 height 19
click at [714, 93] on div "18mm Panel / 0.5mm Edge Select edge" at bounding box center [685, 95] width 85 height 34
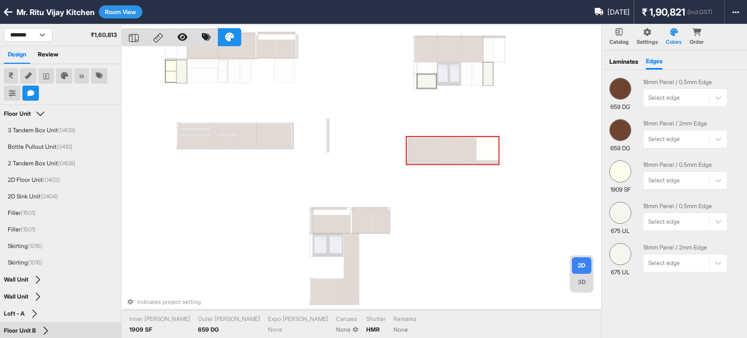
click at [706, 95] on div "18mm Panel / 0.5mm Edge Select edge" at bounding box center [685, 95] width 85 height 34
click at [729, 81] on div "659 DG 18mm Panel / 0.5mm Edge Select edge" at bounding box center [674, 95] width 130 height 34
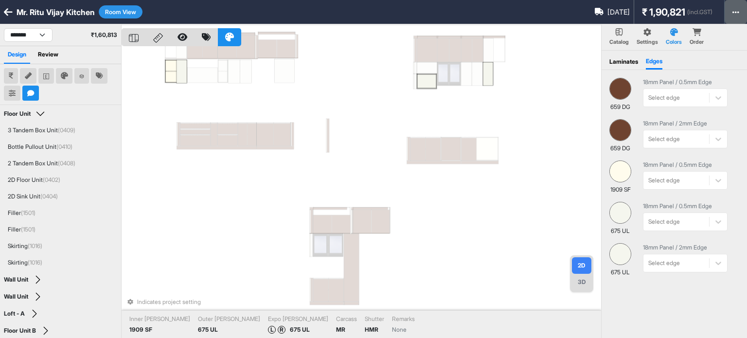
click at [745, 17] on button "button" at bounding box center [736, 12] width 22 height 24
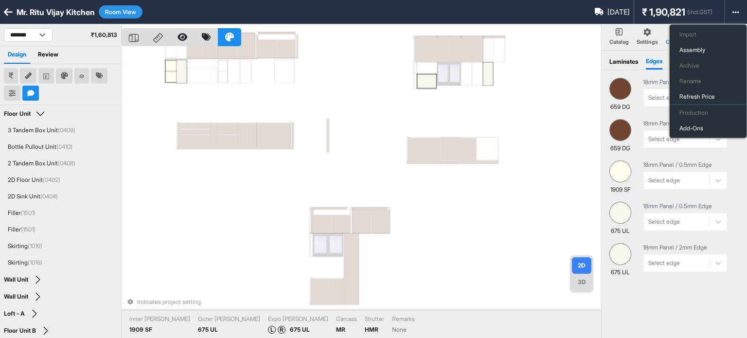
click at [498, 116] on div "Indicates project setting Inner Lam 1909 SF Outer Lam 675 UL Expo Lam L R 675 U…" at bounding box center [361, 193] width 479 height 338
